Goal: Transaction & Acquisition: Purchase product/service

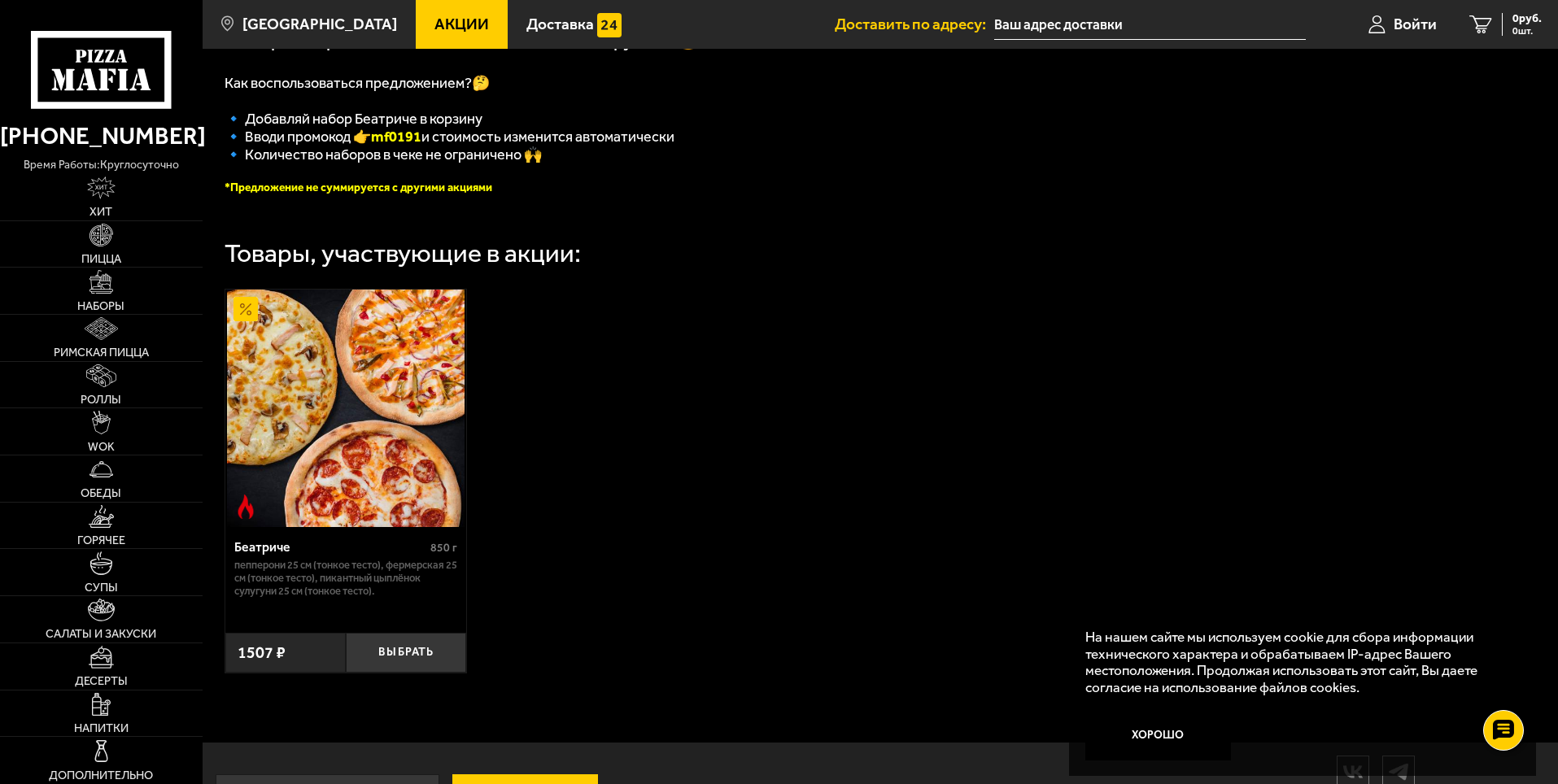
scroll to position [383, 0]
click at [111, 290] on img at bounding box center [101, 282] width 23 height 23
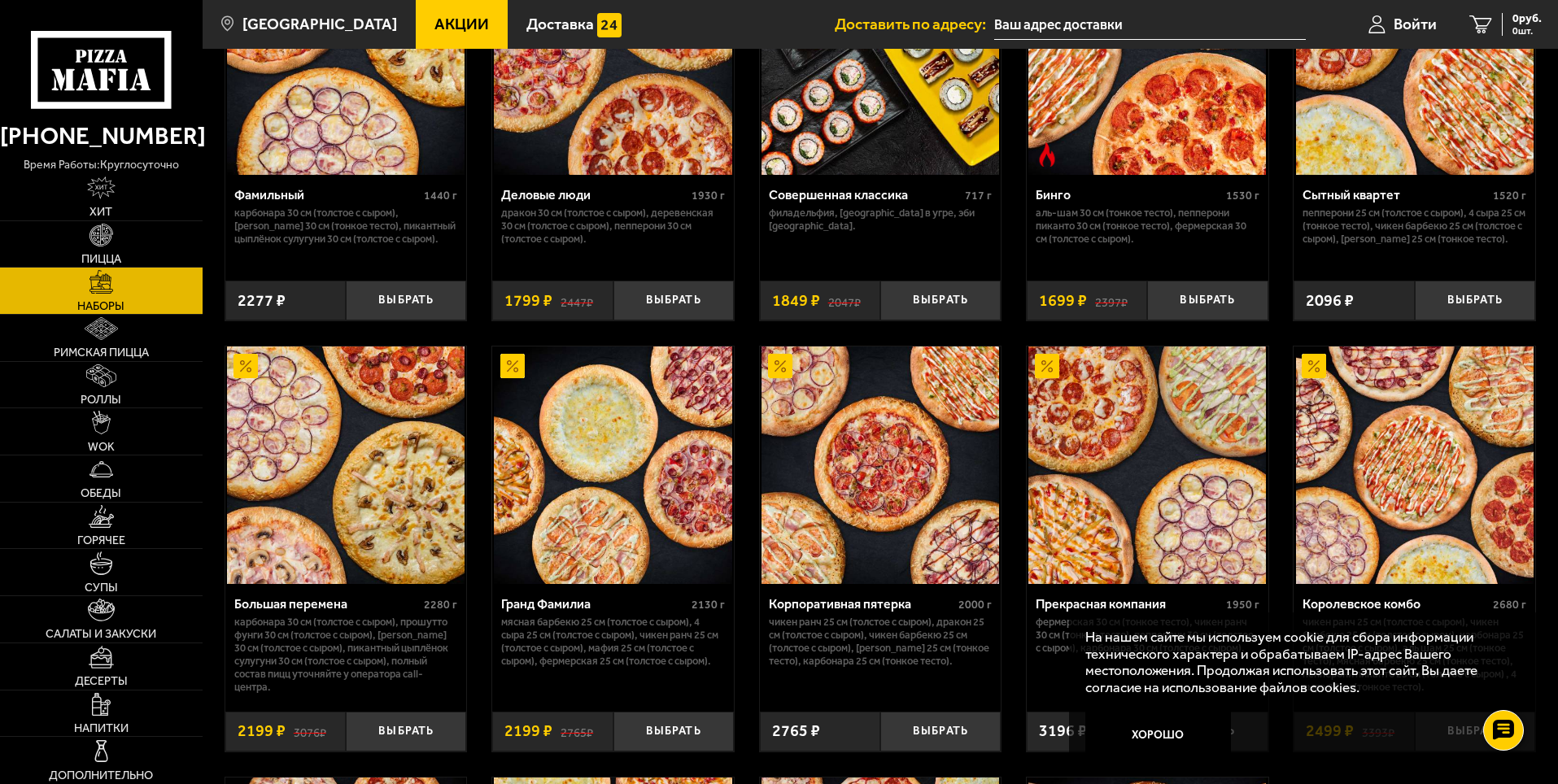
scroll to position [1843, 0]
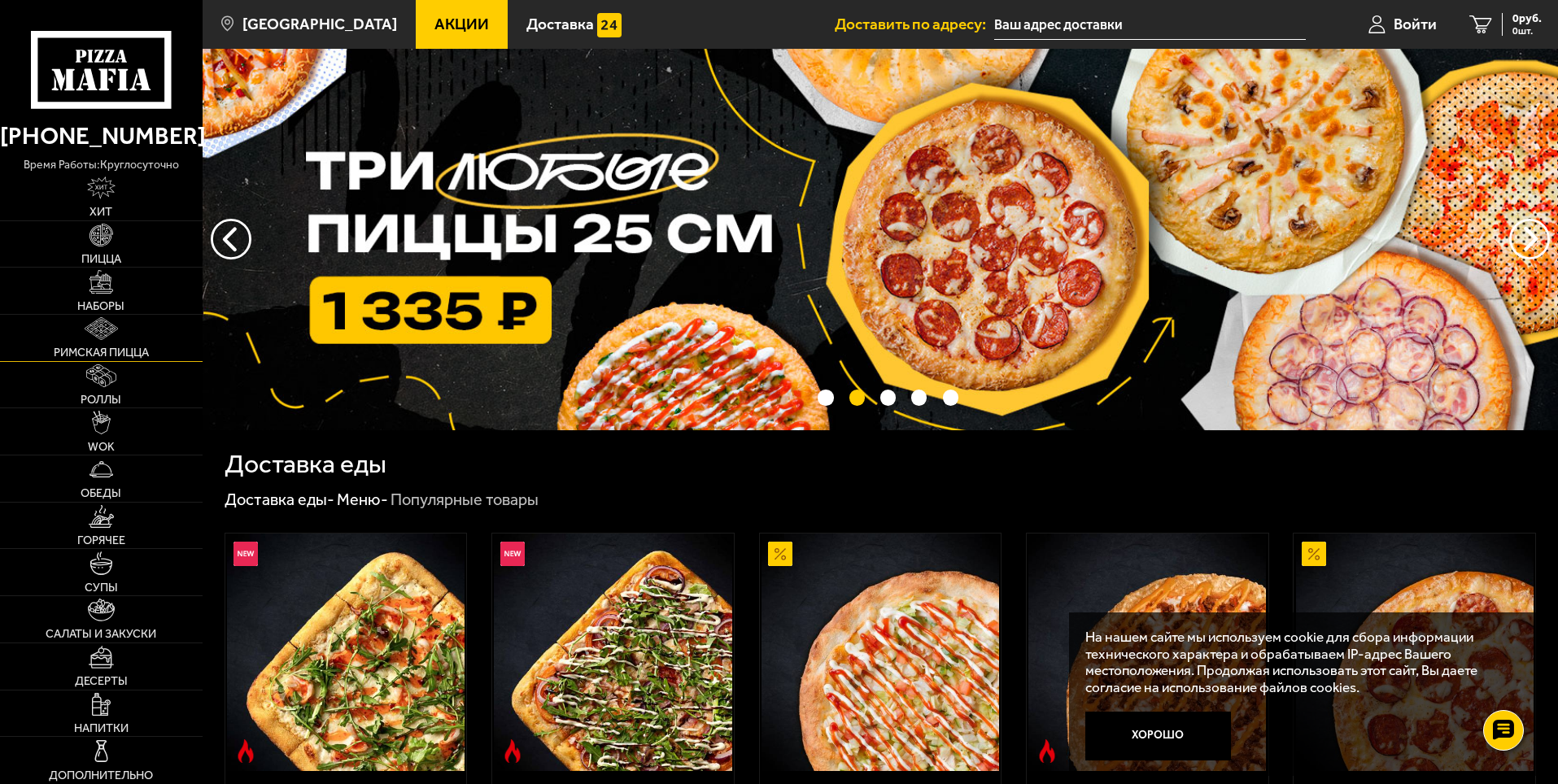
click at [116, 333] on img at bounding box center [101, 329] width 33 height 23
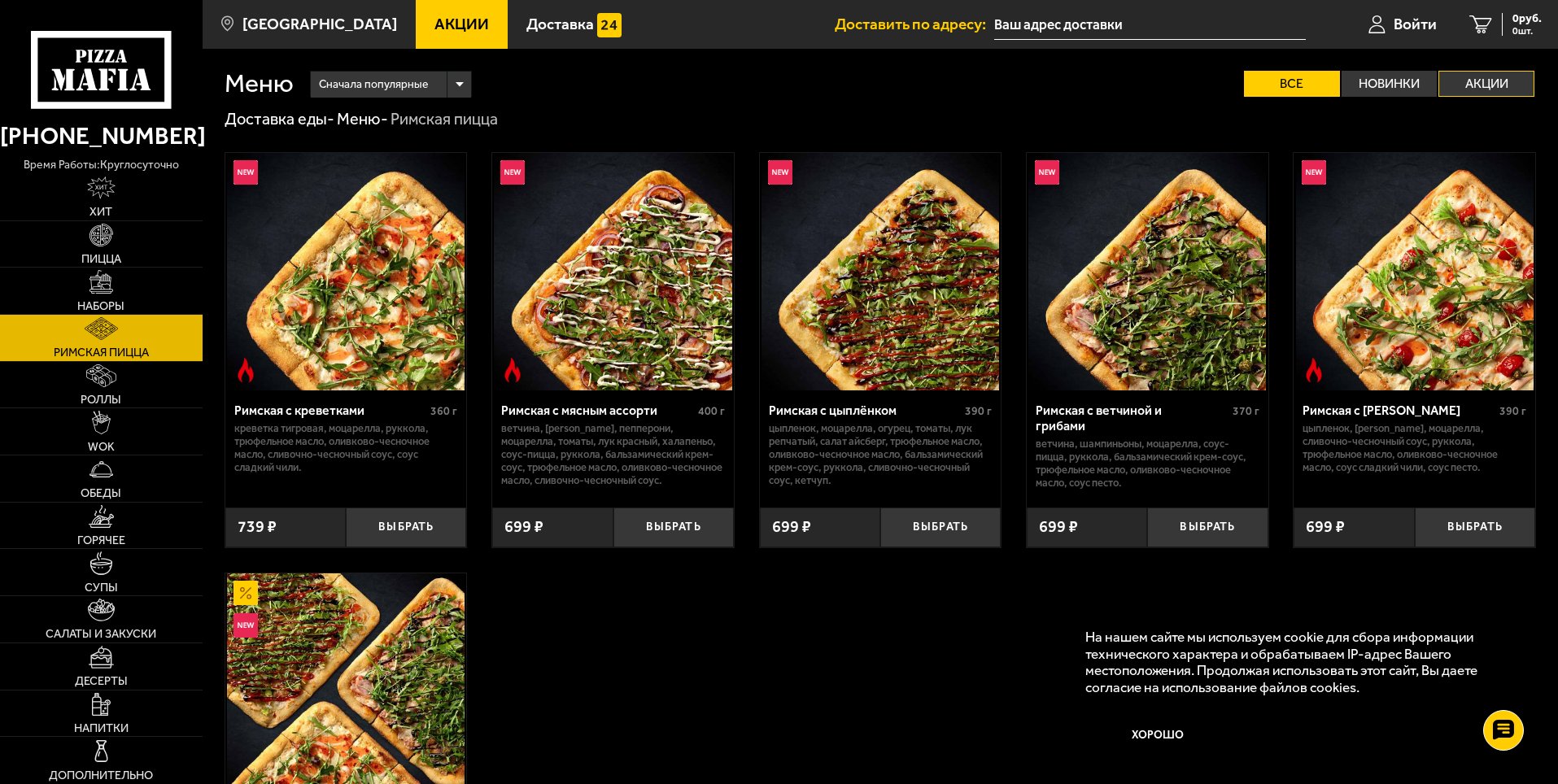
click at [1470, 76] on label "Акции" at bounding box center [1486, 84] width 96 height 26
click at [0, 0] on input "Акции" at bounding box center [0, 0] width 0 height 0
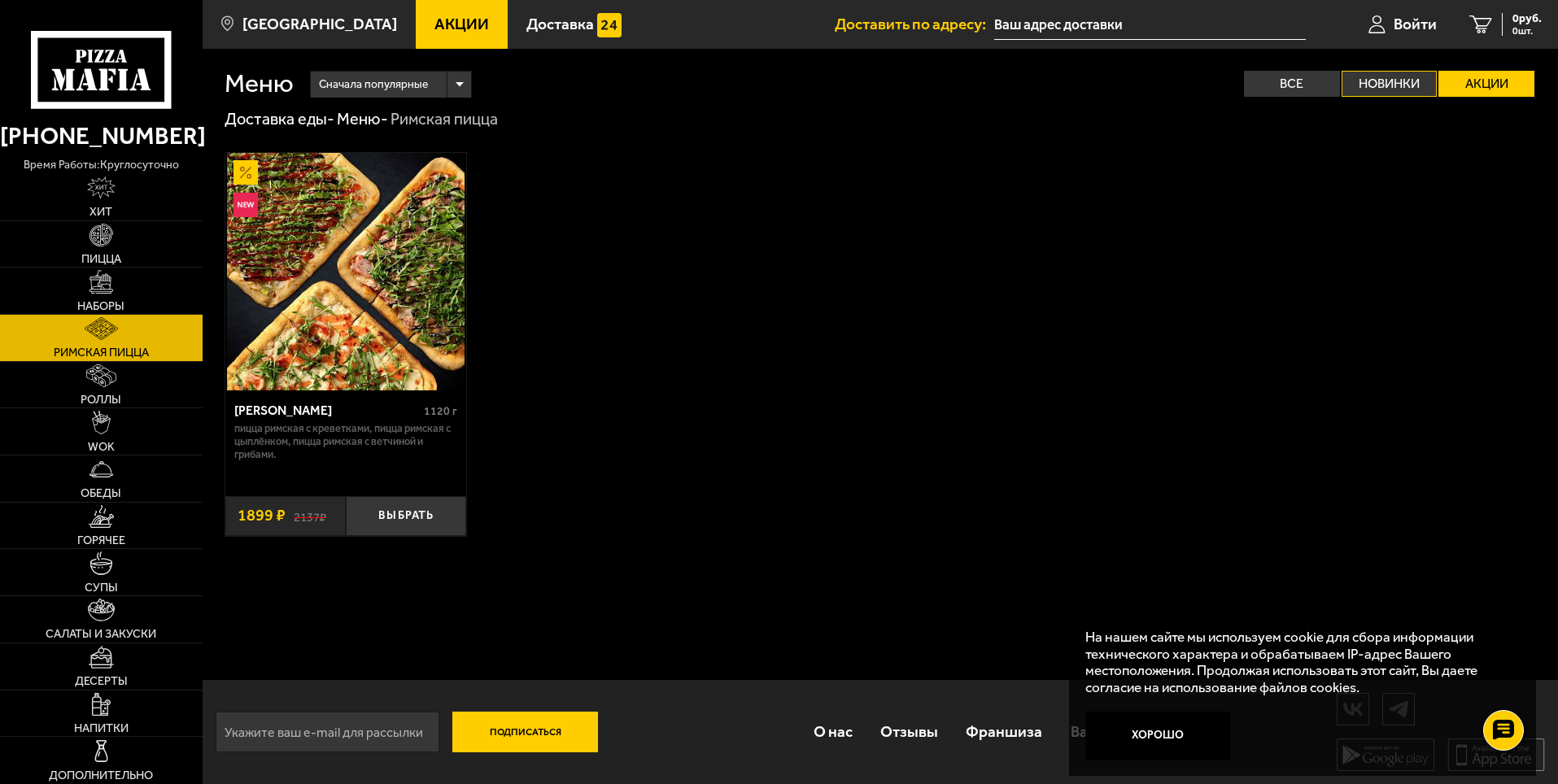
click at [1411, 90] on label "Новинки" at bounding box center [1389, 84] width 96 height 26
click at [0, 0] on input "Новинки" at bounding box center [0, 0] width 0 height 0
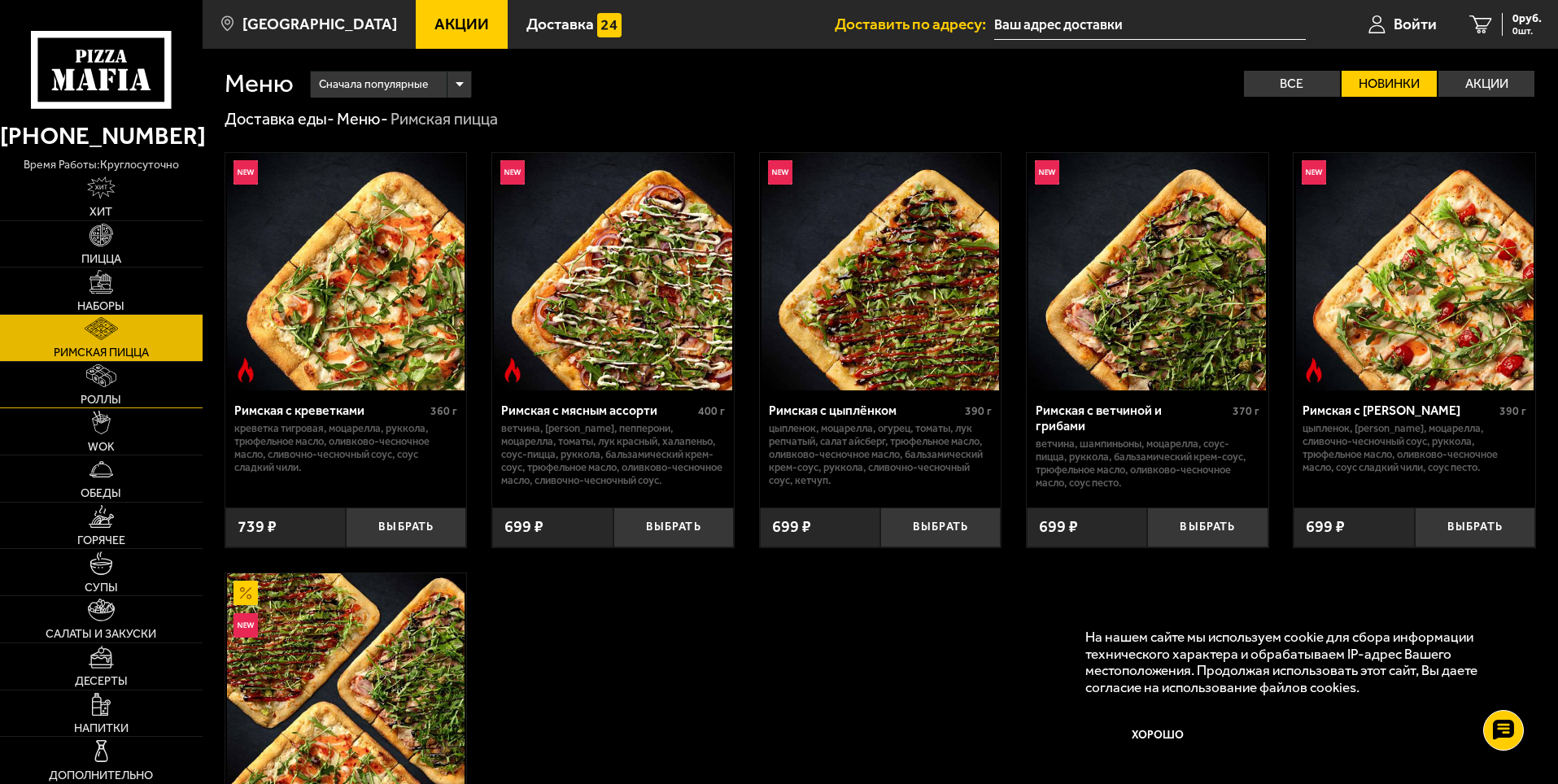
click at [115, 394] on span "Роллы" at bounding box center [101, 400] width 41 height 11
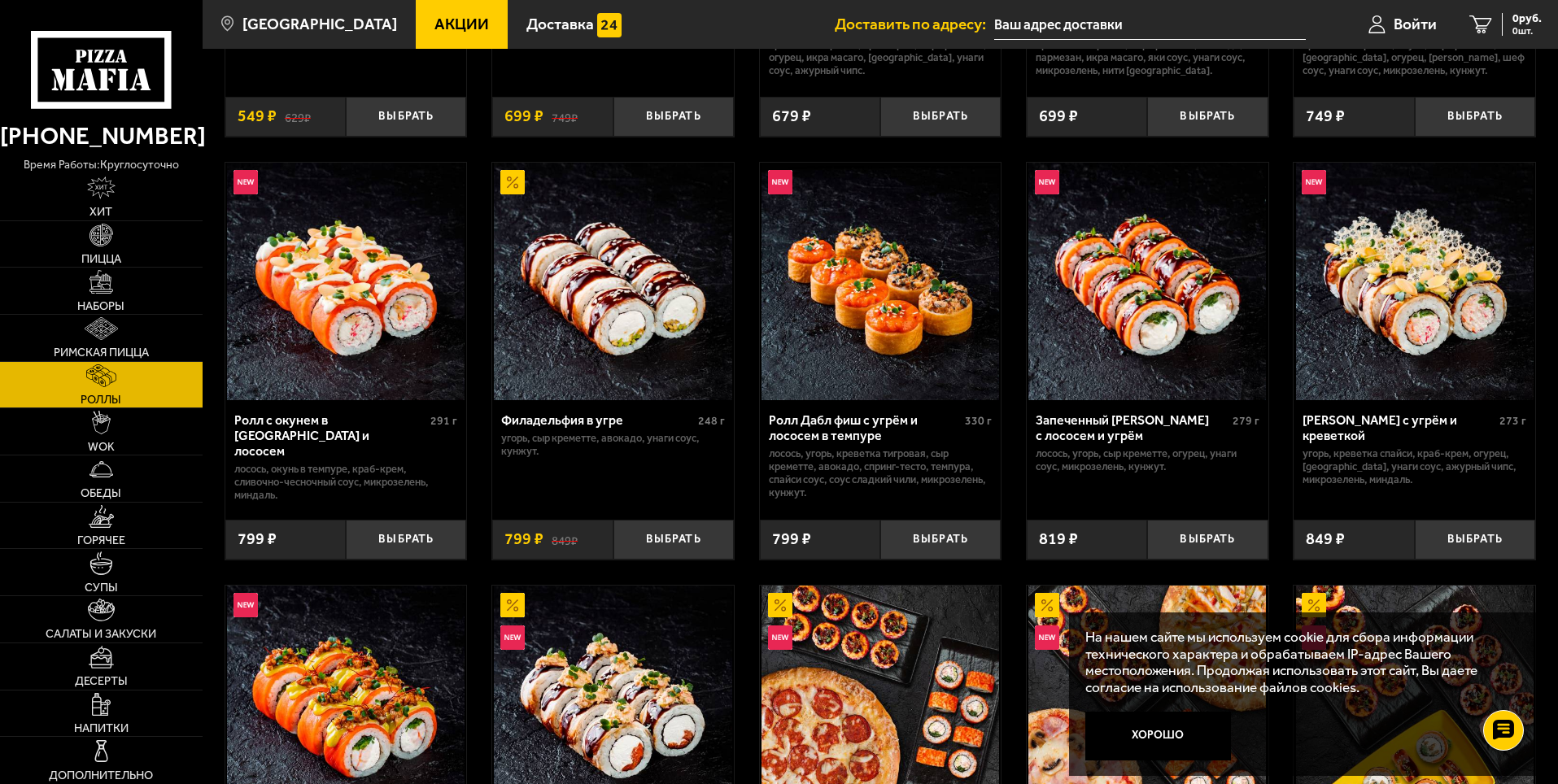
scroll to position [383, 0]
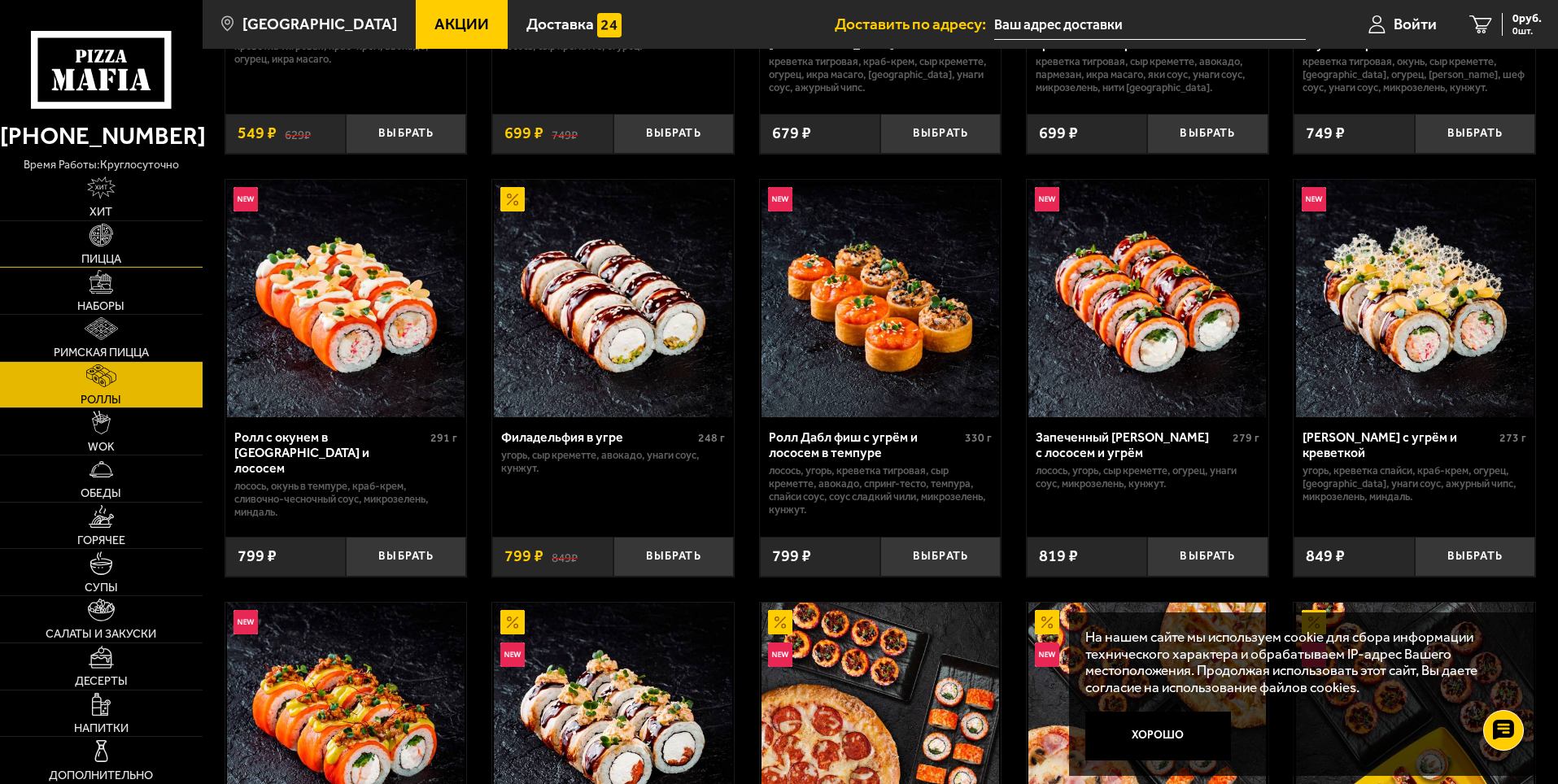
click at [90, 239] on img at bounding box center [101, 235] width 23 height 23
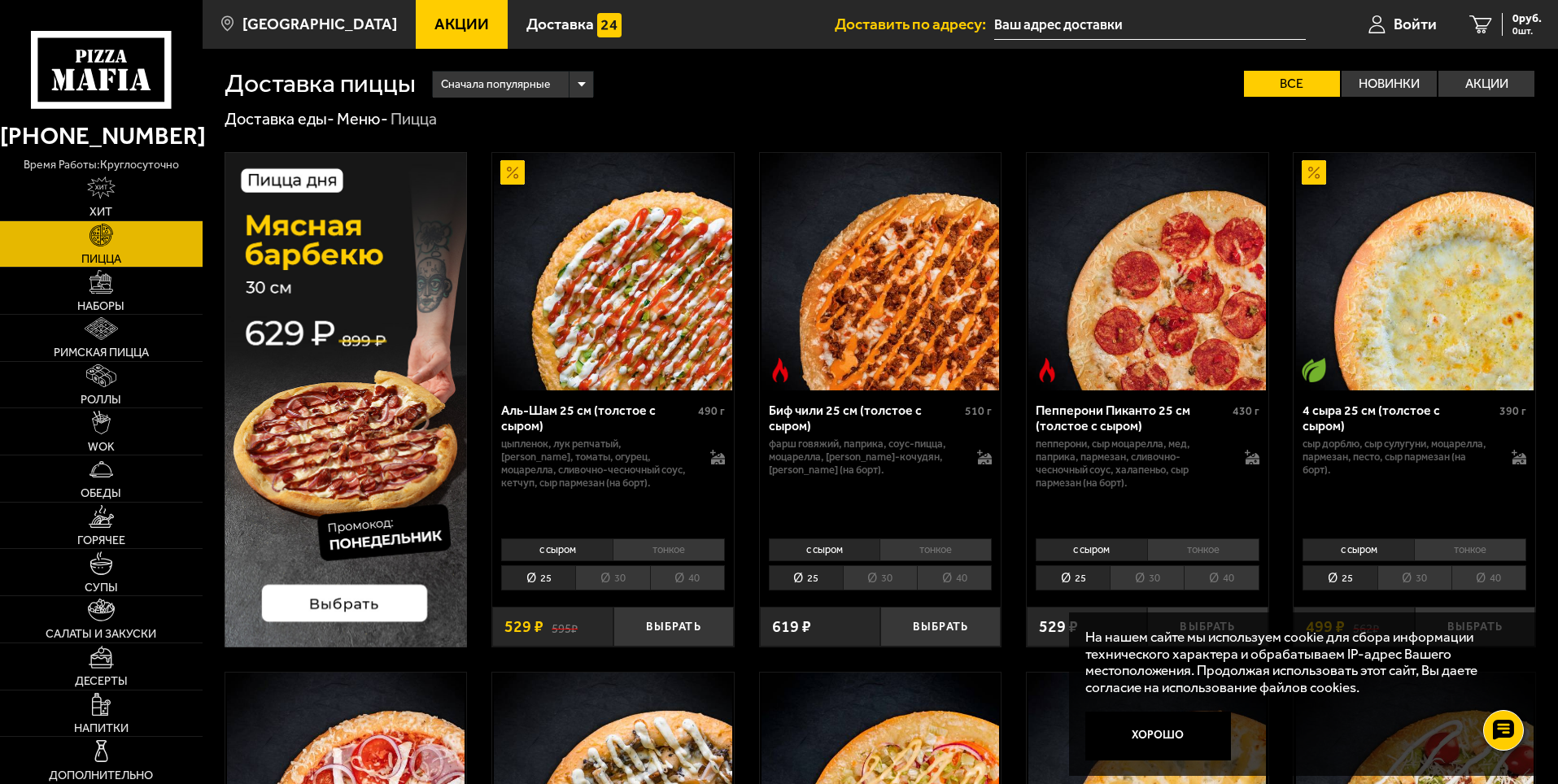
drag, startPoint x: 1556, startPoint y: 224, endPoint x: 1561, endPoint y: 284, distance: 60.2
click at [434, 22] on span "Акции" at bounding box center [461, 24] width 55 height 15
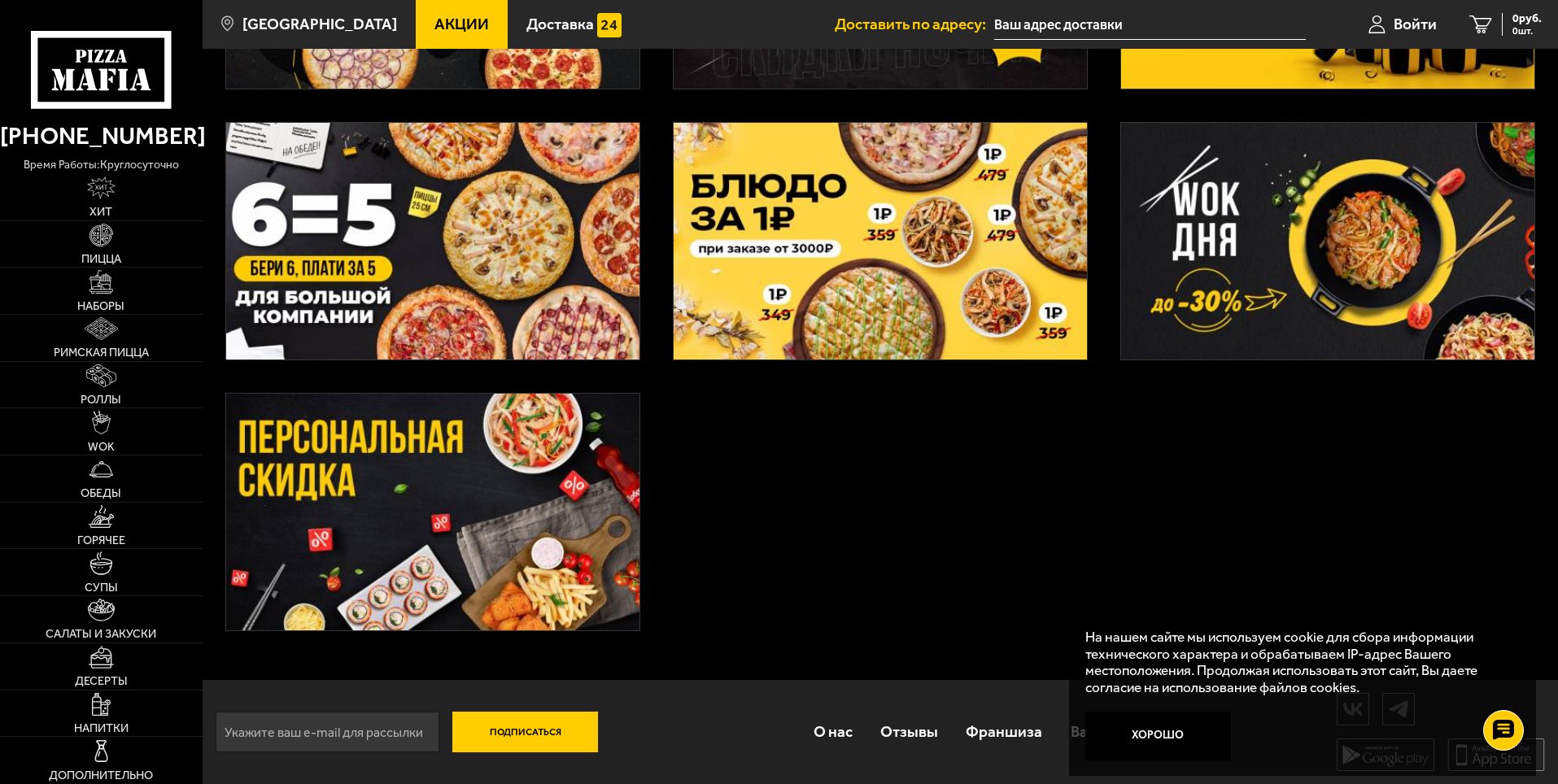
scroll to position [576, 0]
click at [476, 227] on img at bounding box center [432, 240] width 413 height 237
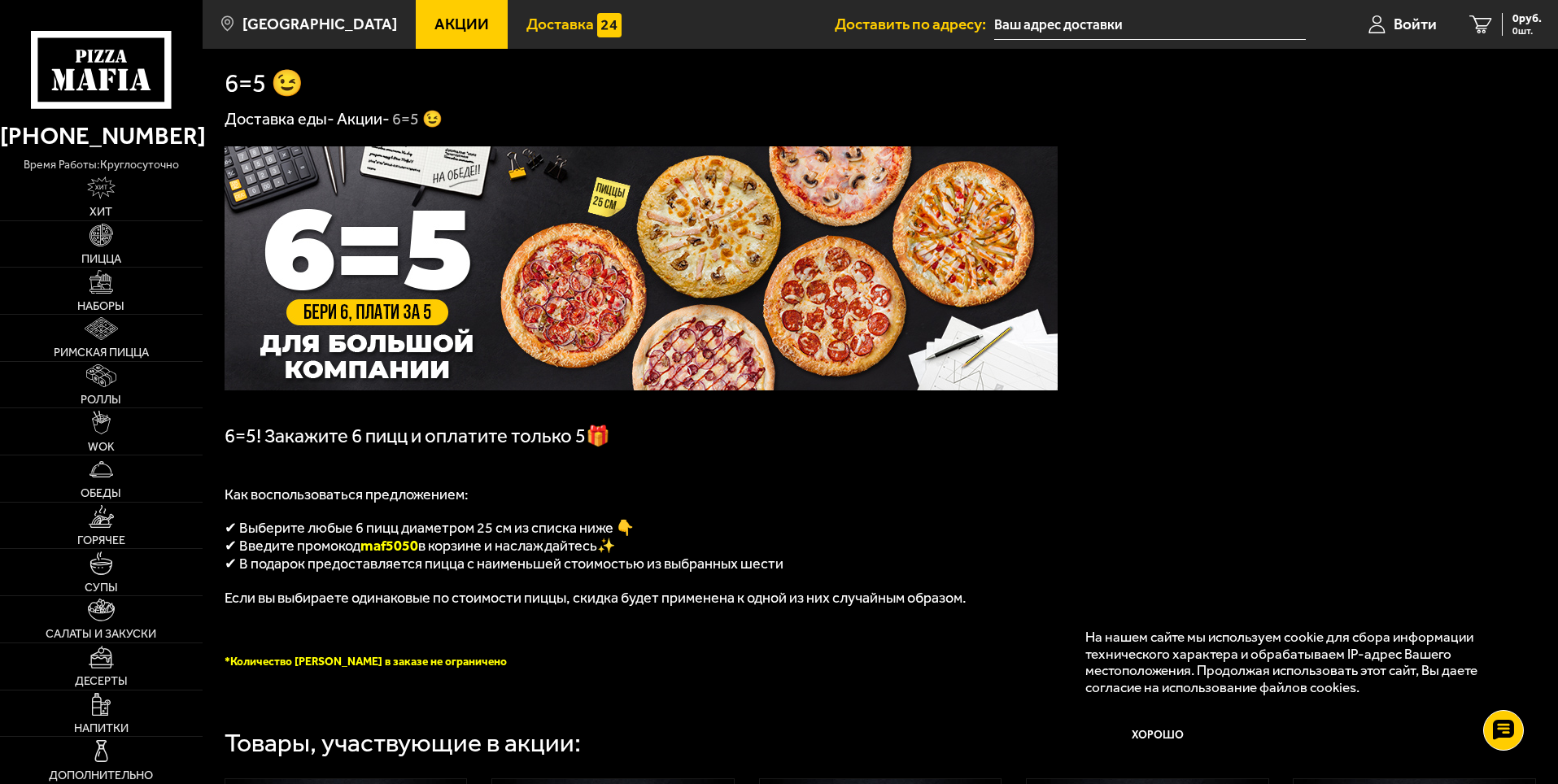
click at [533, 26] on span "Доставка" at bounding box center [560, 24] width 68 height 15
click at [117, 610] on link "Салаты и закуски" at bounding box center [101, 619] width 203 height 46
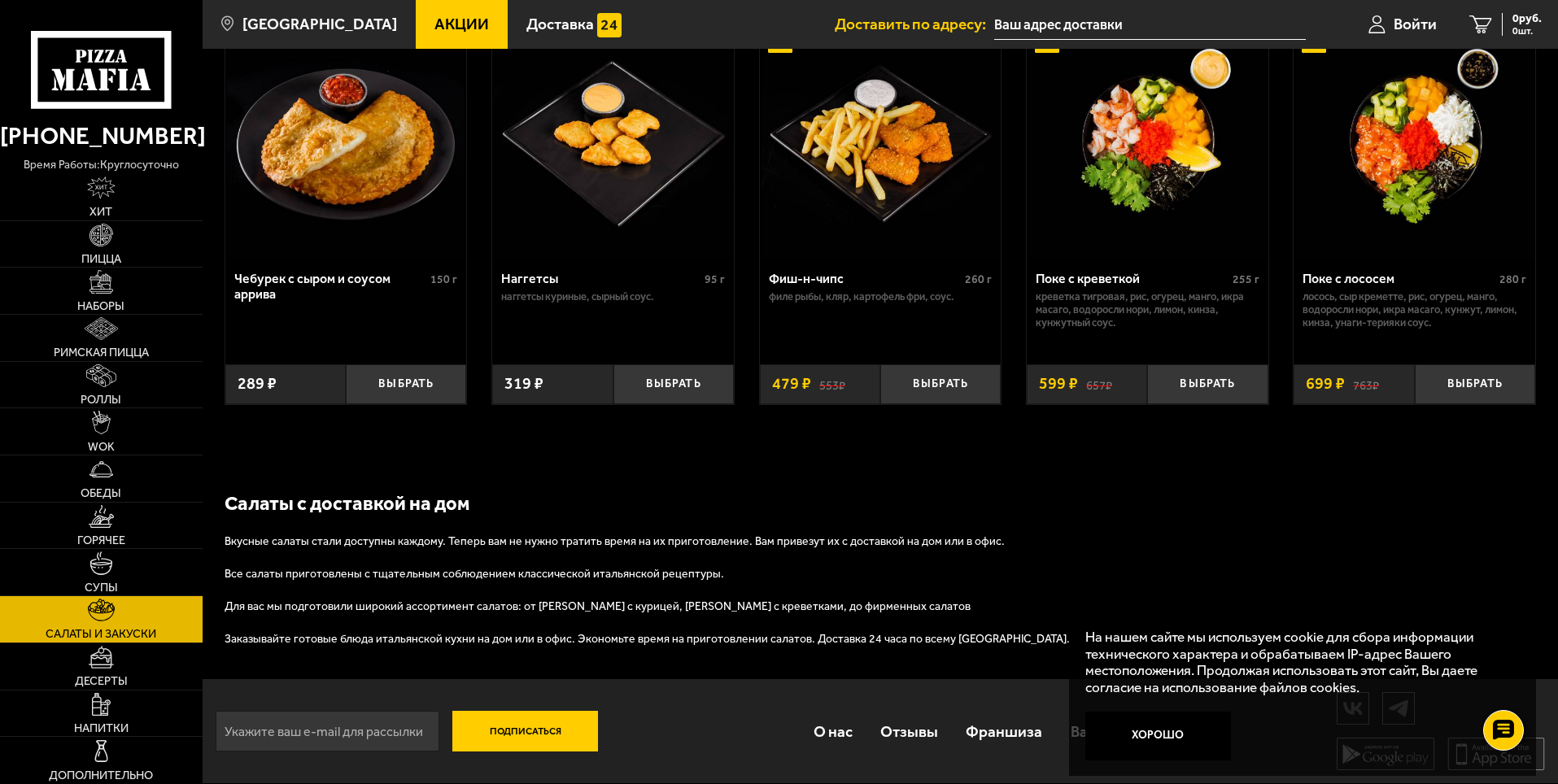
scroll to position [360, 0]
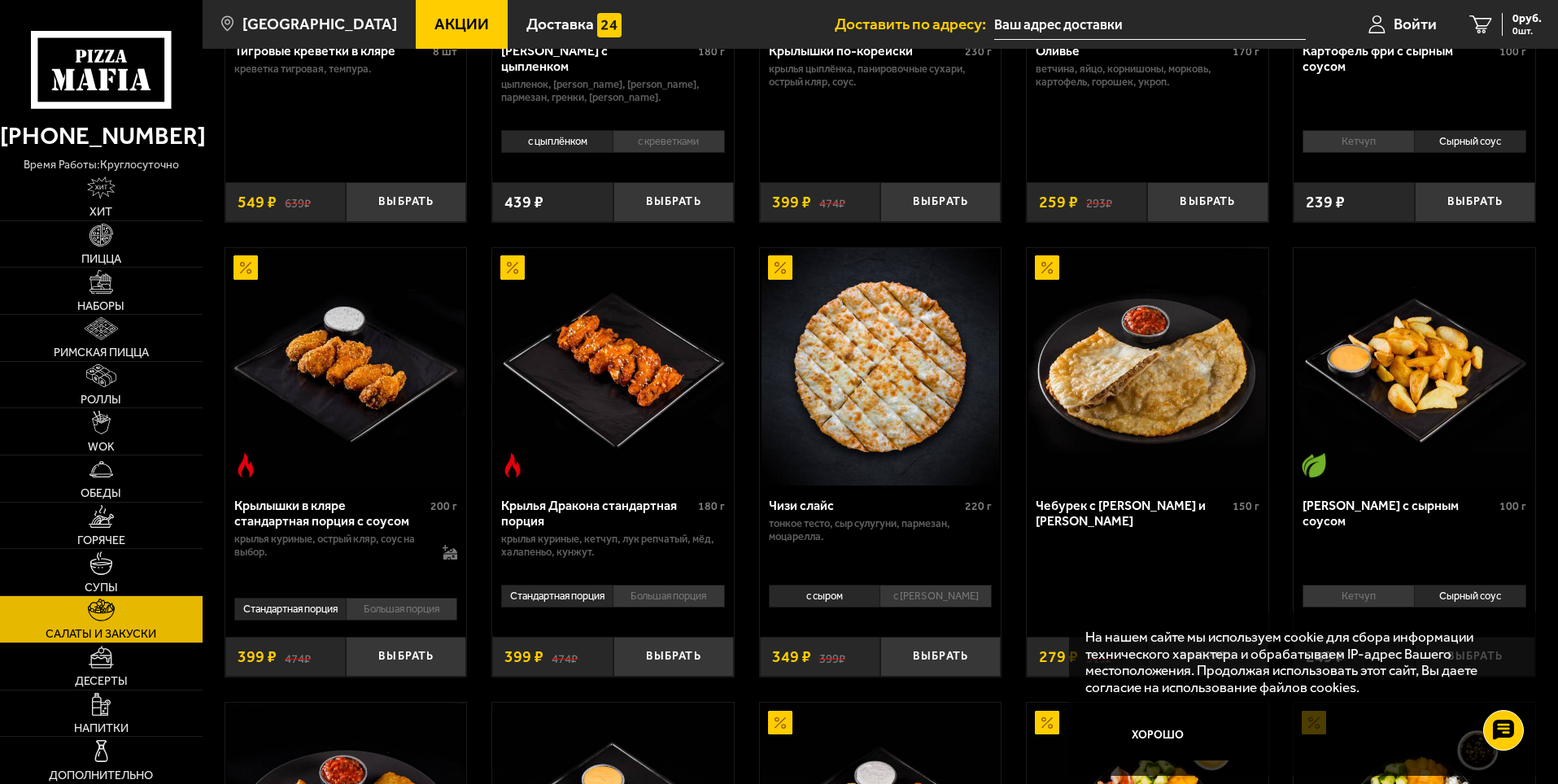
click at [434, 29] on span "Акции" at bounding box center [461, 24] width 55 height 15
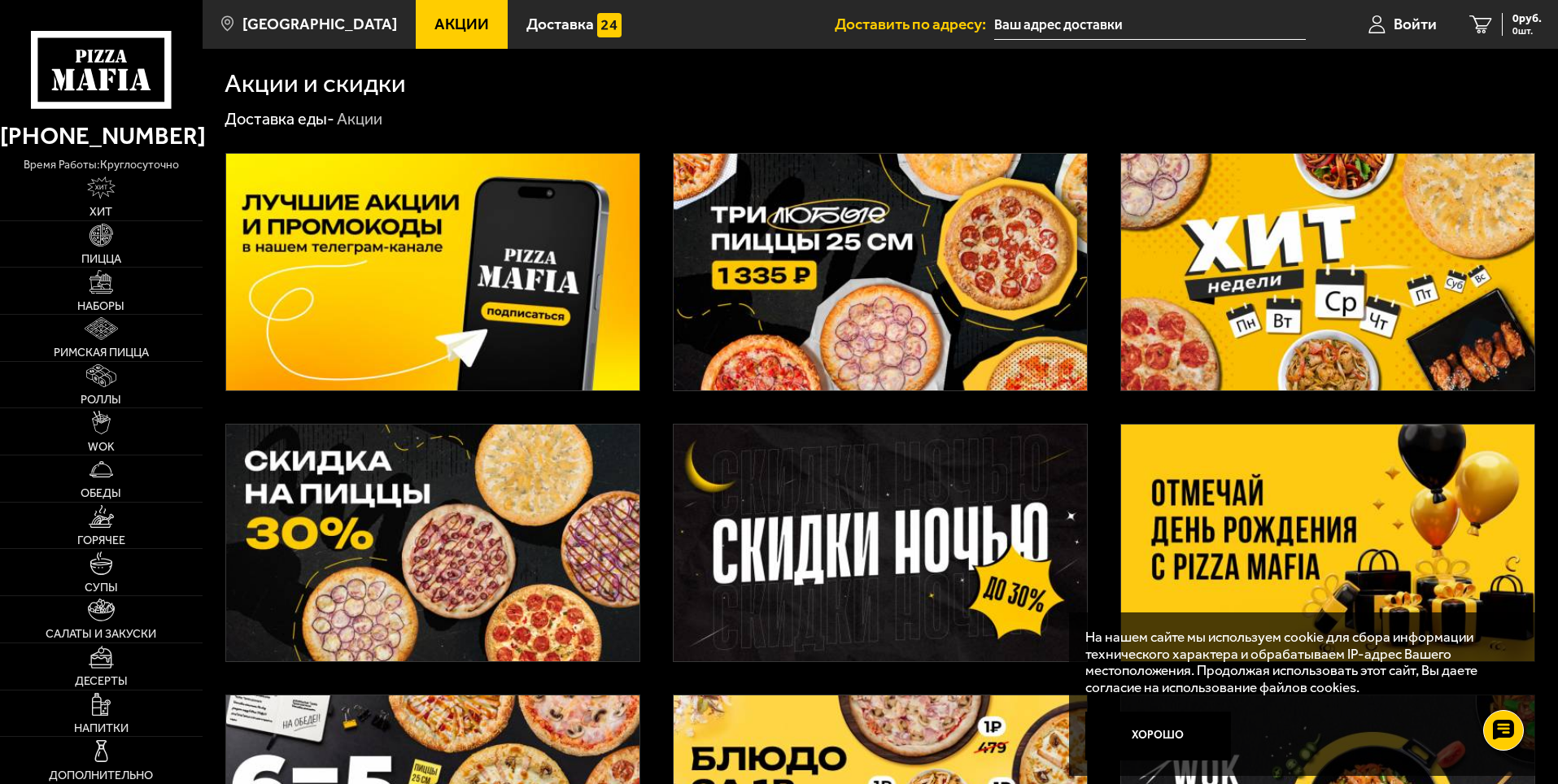
click at [840, 265] on img at bounding box center [880, 272] width 413 height 237
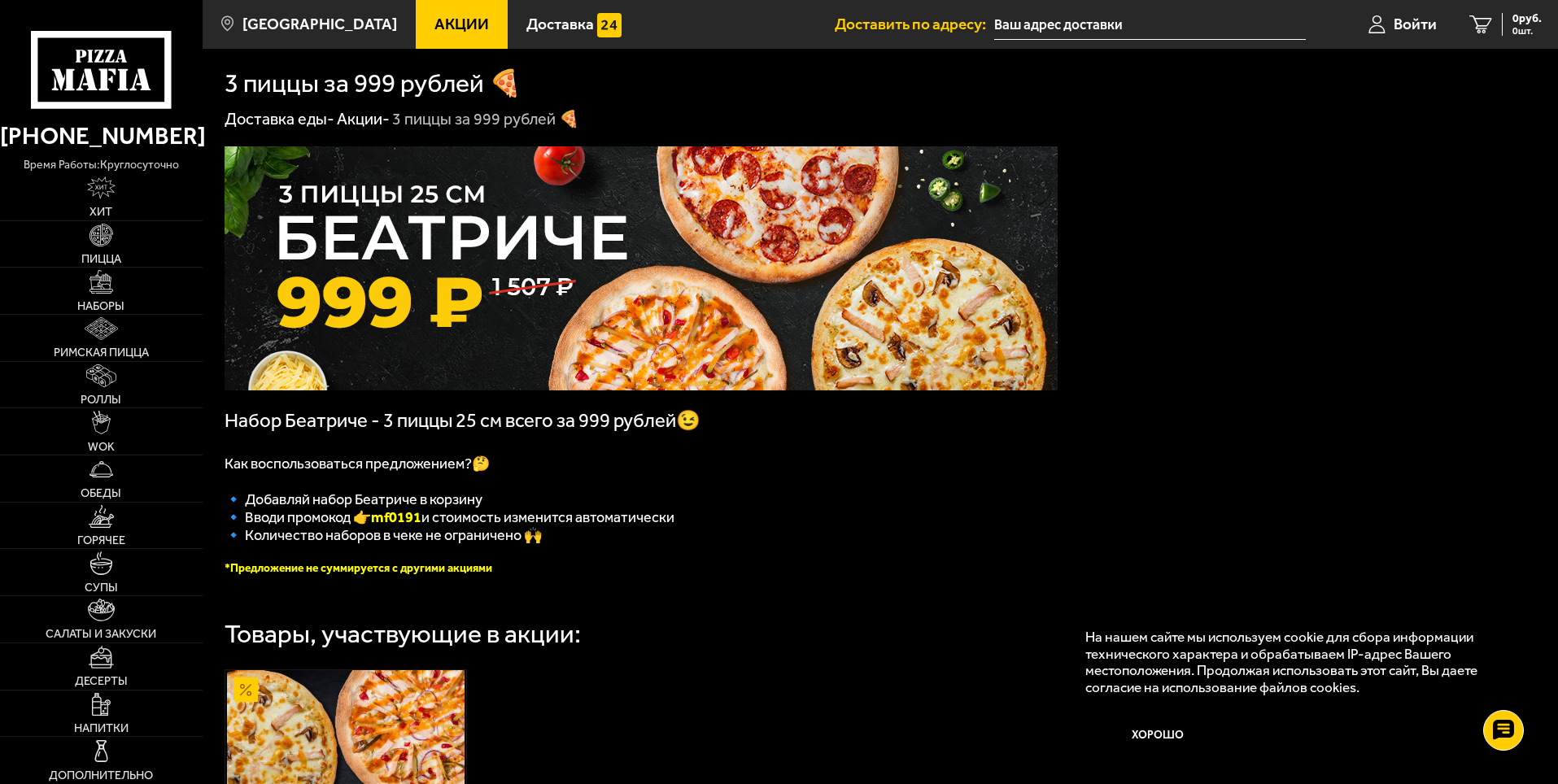
scroll to position [455, 0]
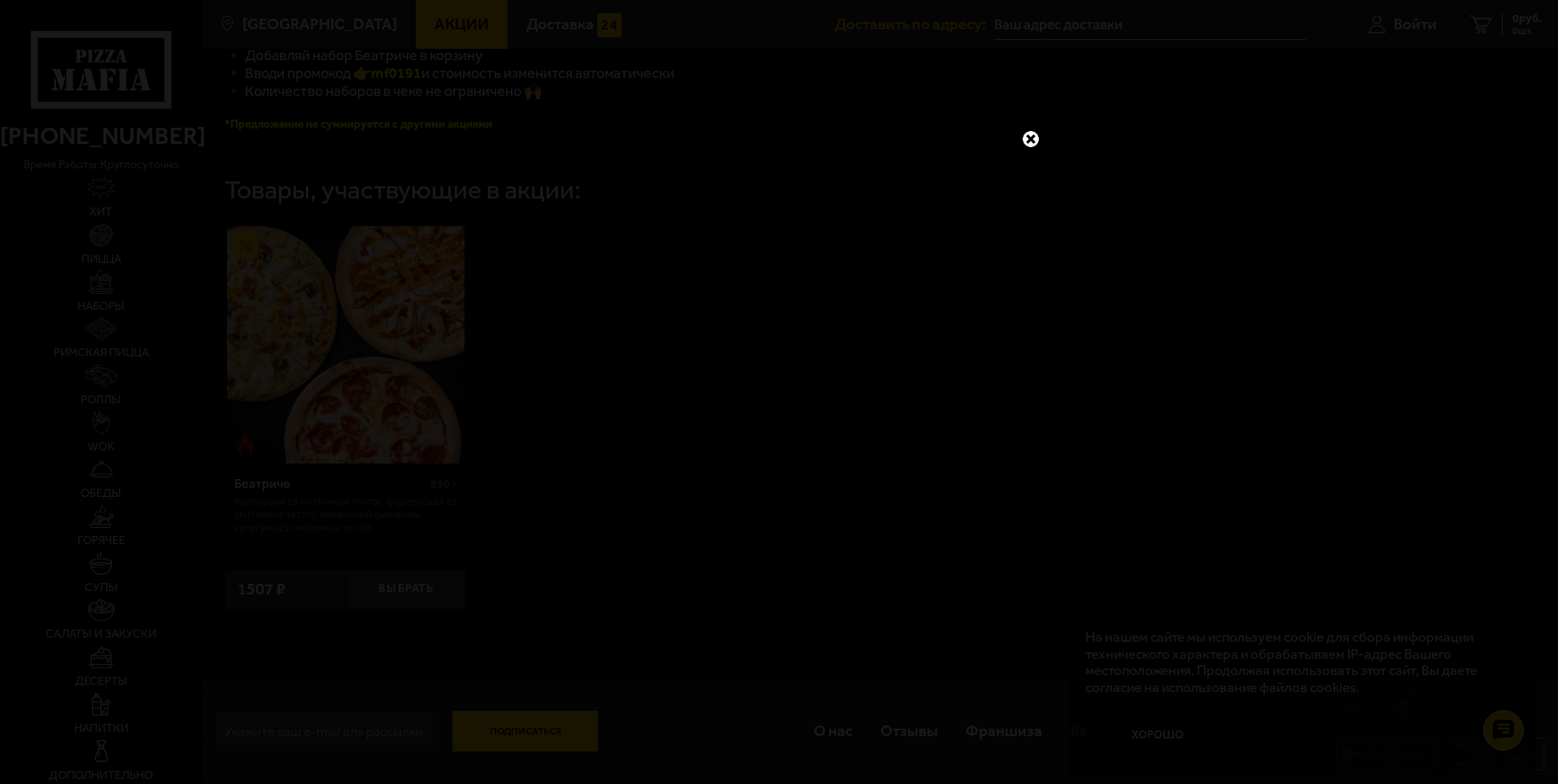
click at [1027, 141] on link at bounding box center [1031, 139] width 21 height 21
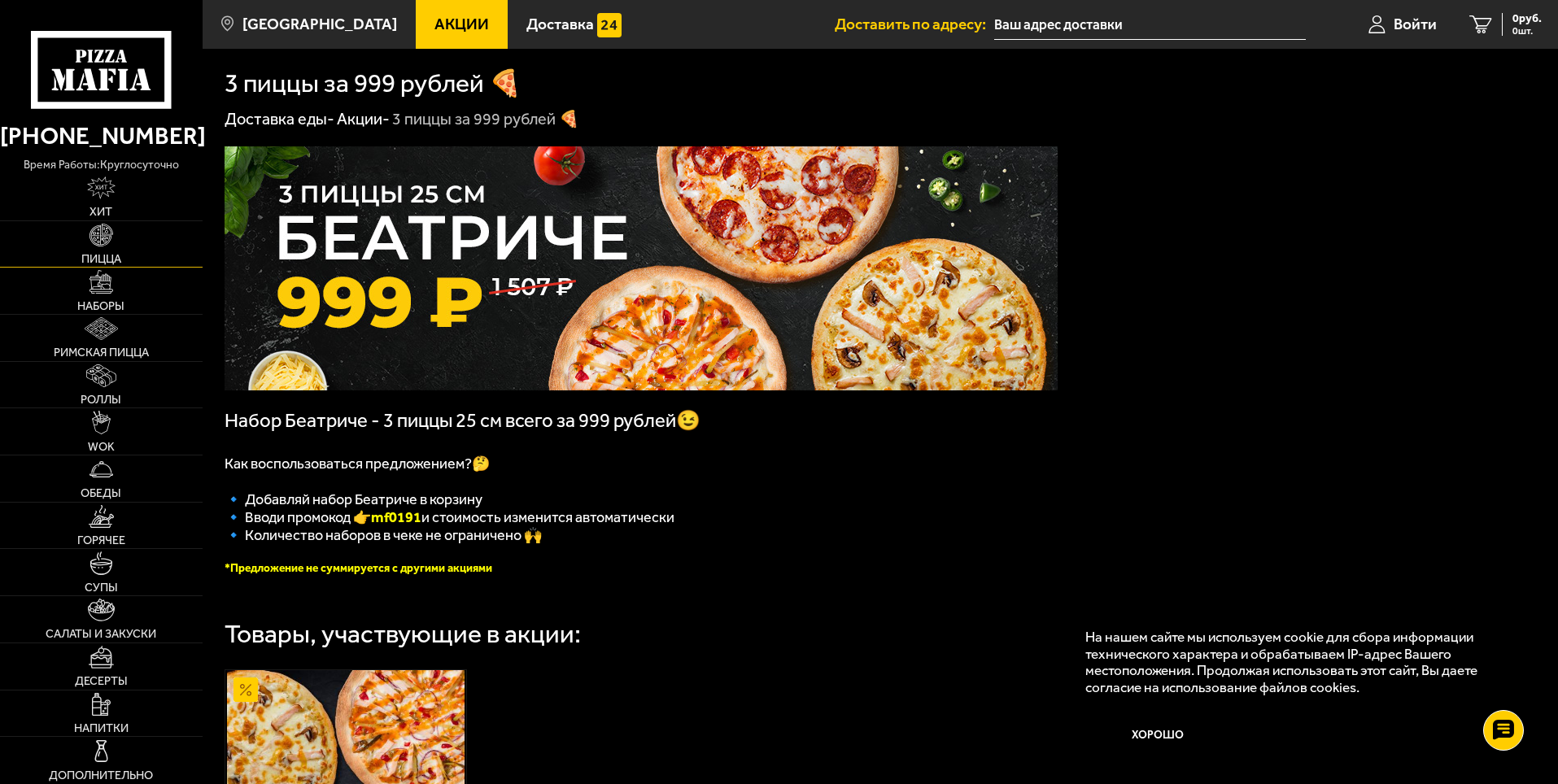
click at [118, 243] on link "Пицца" at bounding box center [101, 244] width 203 height 46
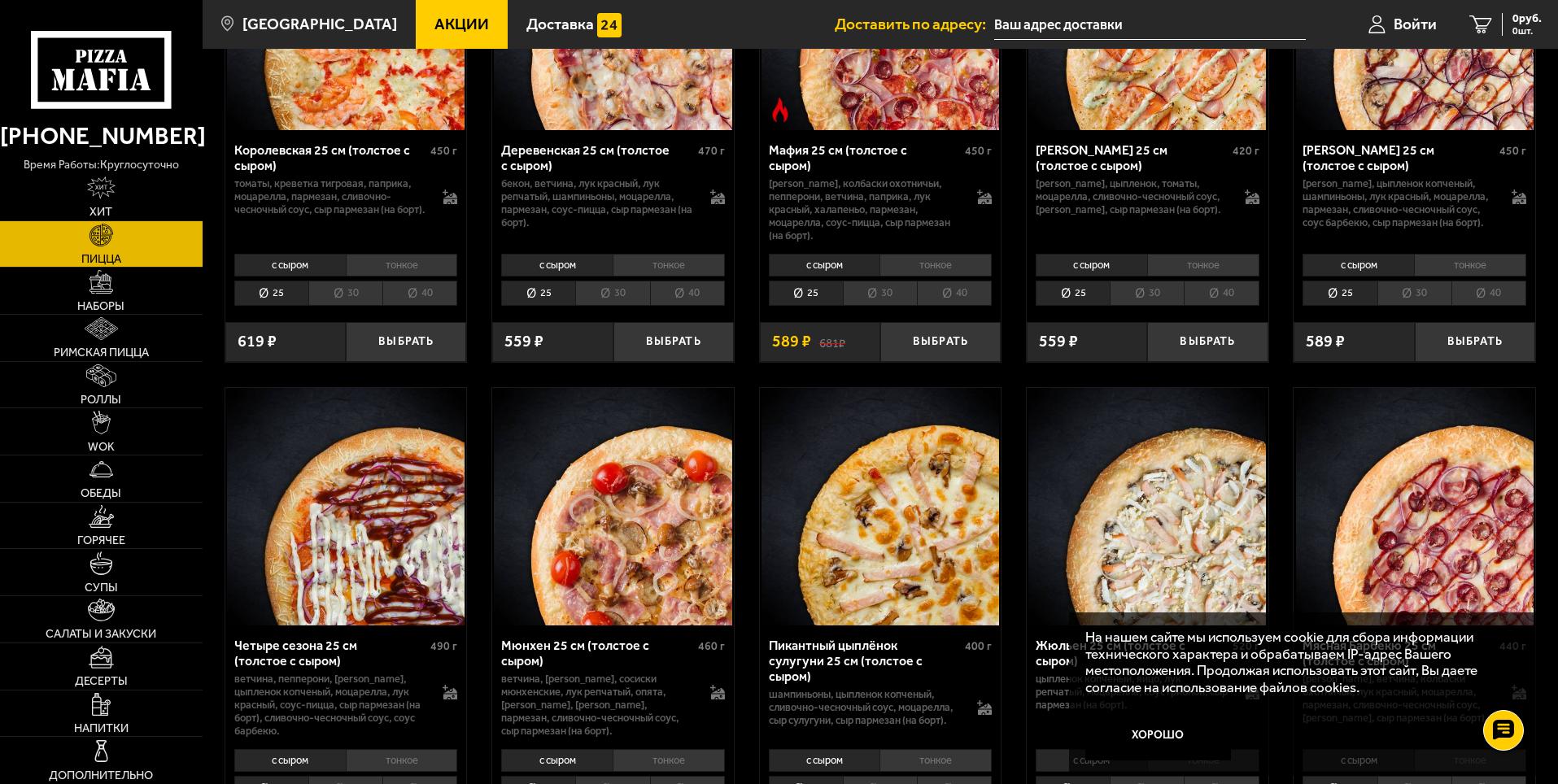
scroll to position [1764, 0]
